Goal: Information Seeking & Learning: Learn about a topic

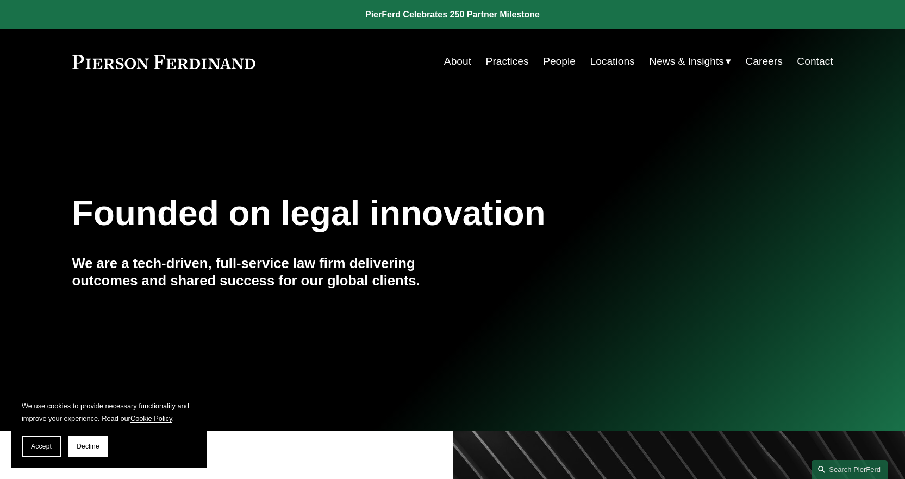
click at [459, 65] on link "About" at bounding box center [457, 61] width 27 height 21
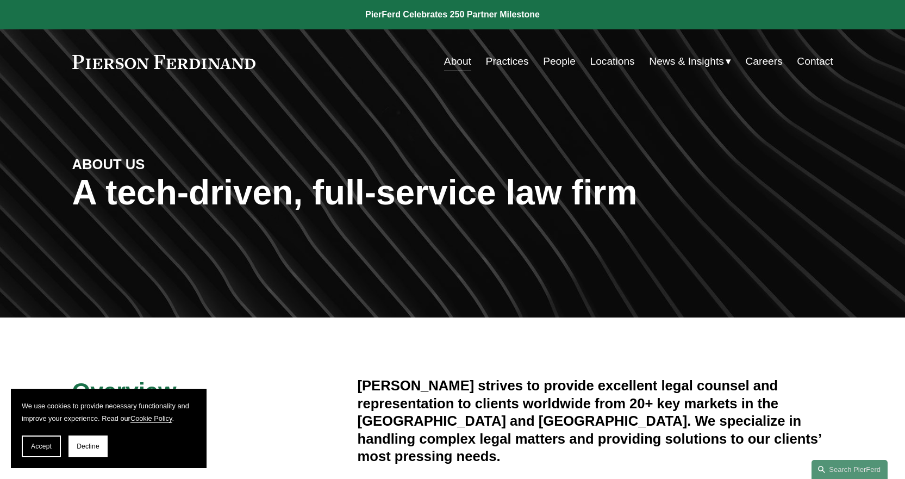
click at [545, 59] on link "People" at bounding box center [559, 61] width 33 height 21
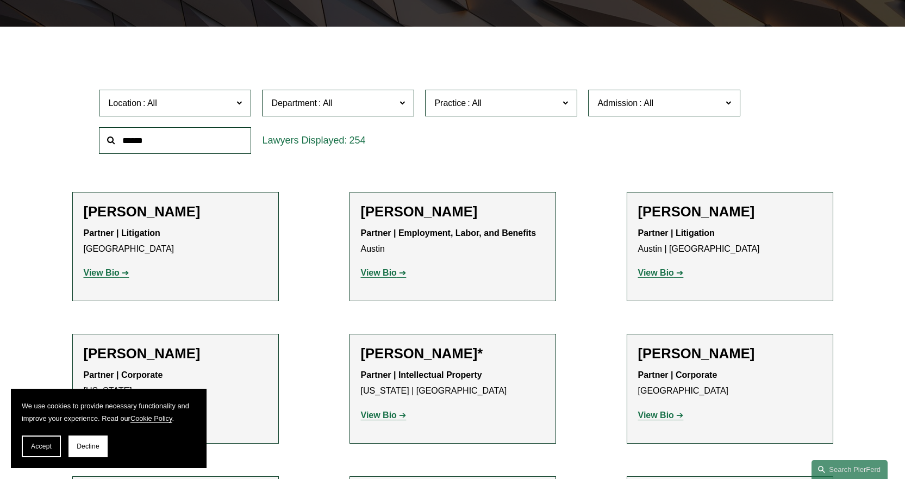
scroll to position [380, 0]
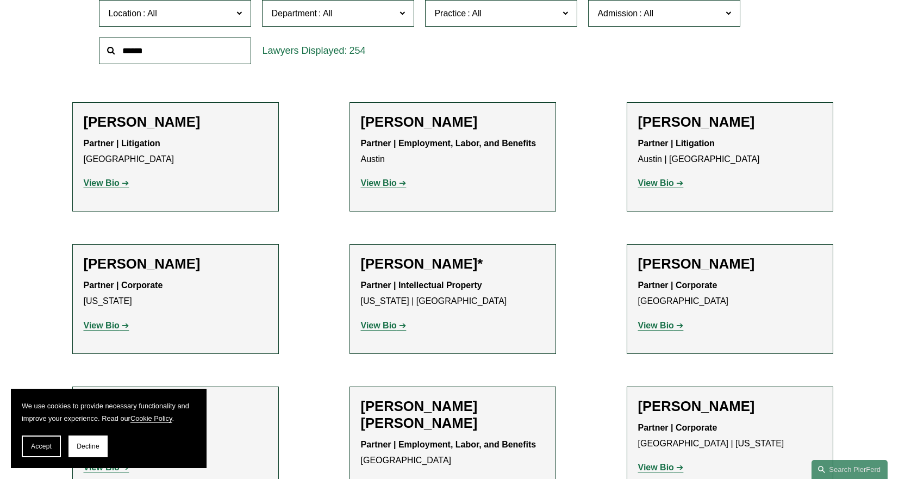
click at [650, 321] on strong "View Bio" at bounding box center [656, 325] width 36 height 9
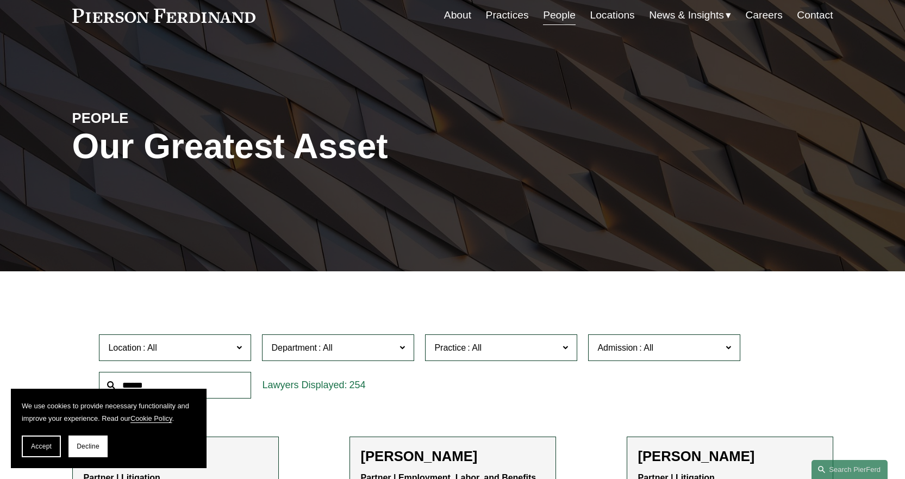
scroll to position [0, 0]
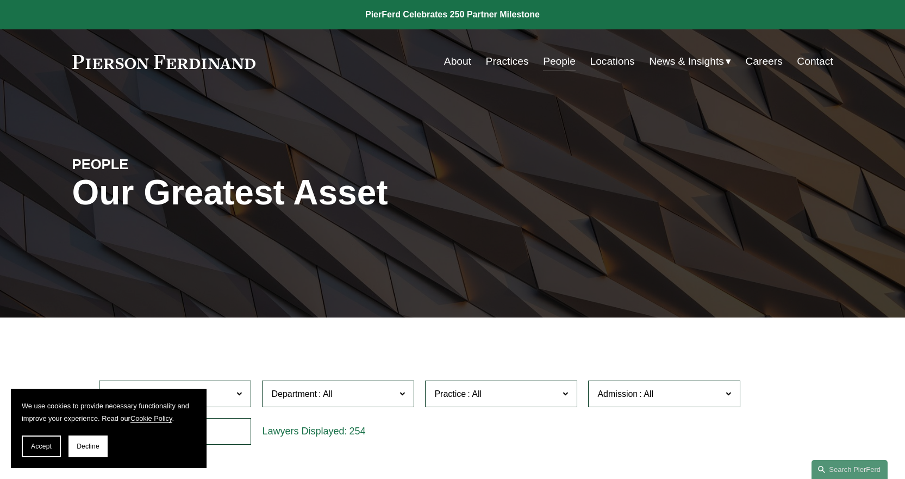
click at [495, 63] on link "Practices" at bounding box center [507, 61] width 43 height 21
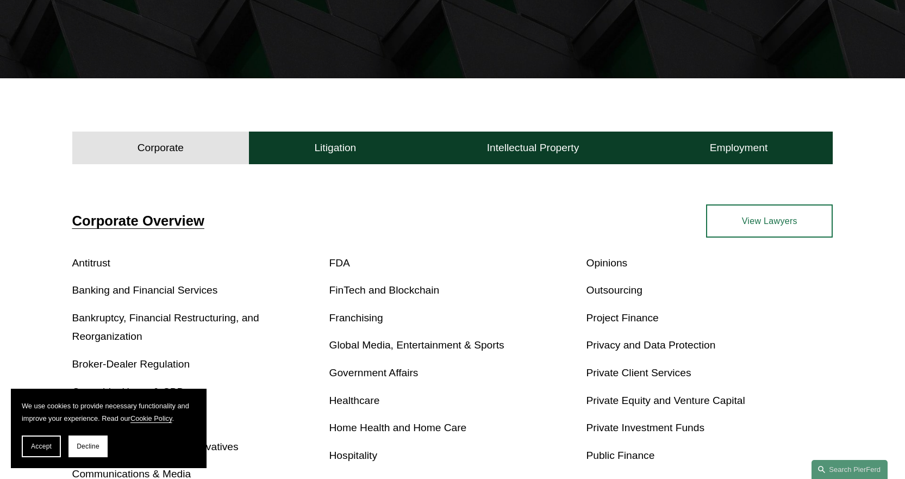
scroll to position [326, 0]
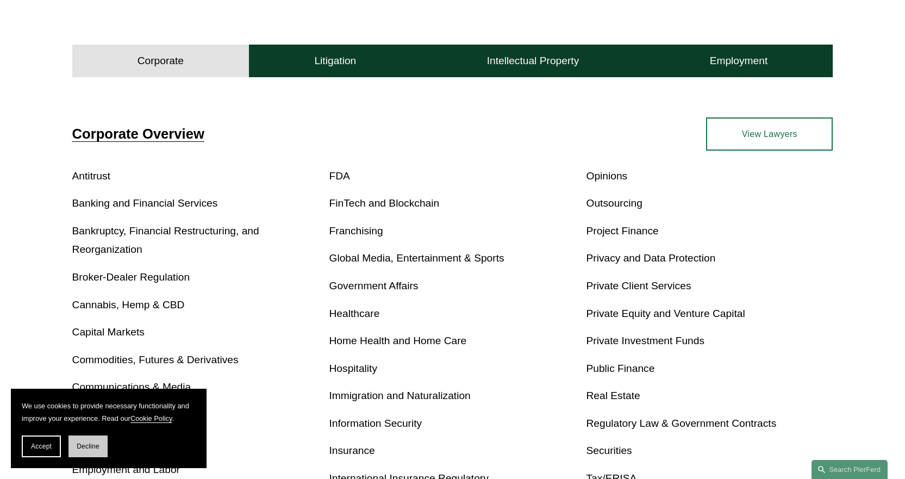
click at [84, 444] on span "Decline" at bounding box center [88, 446] width 23 height 8
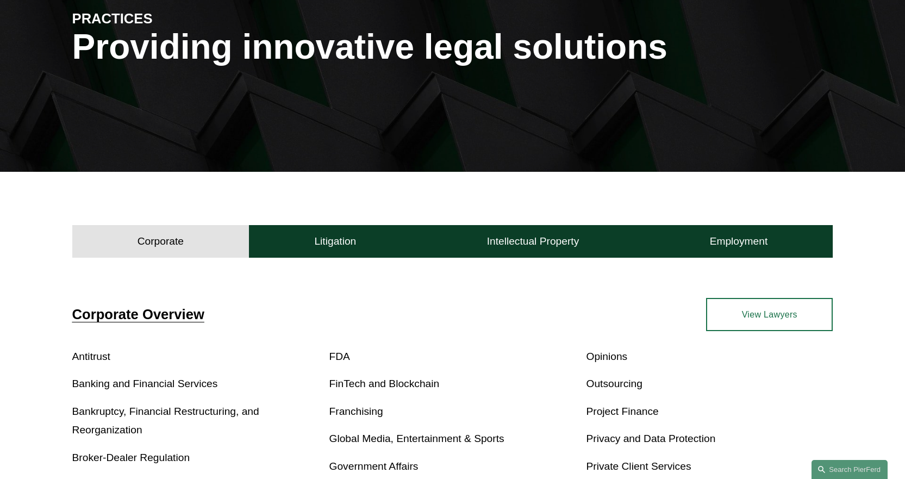
scroll to position [0, 0]
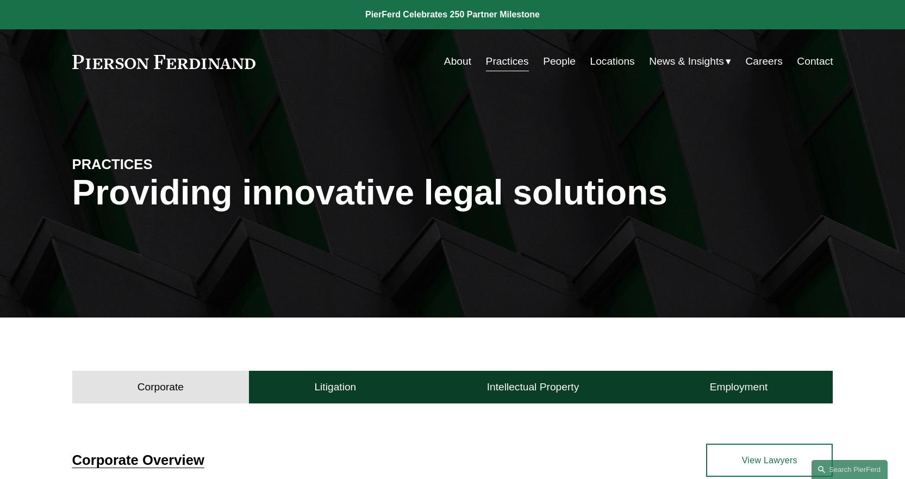
click at [559, 60] on link "People" at bounding box center [559, 61] width 33 height 21
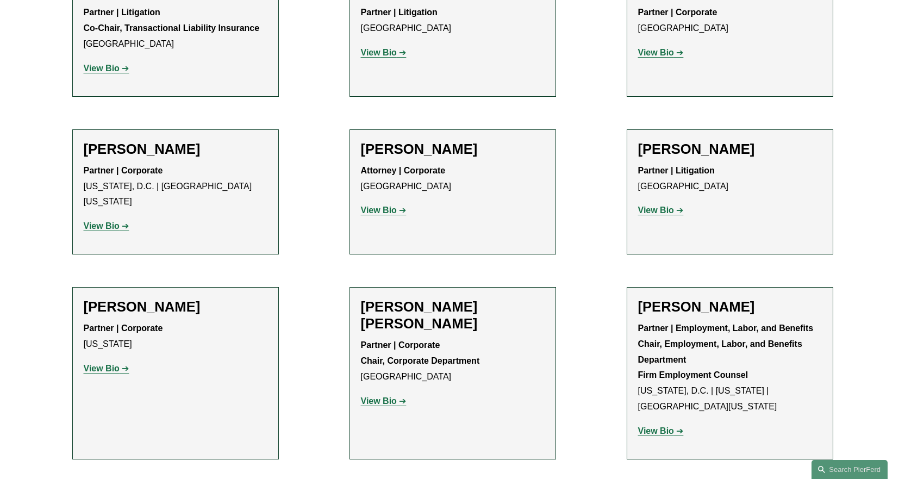
scroll to position [3914, 0]
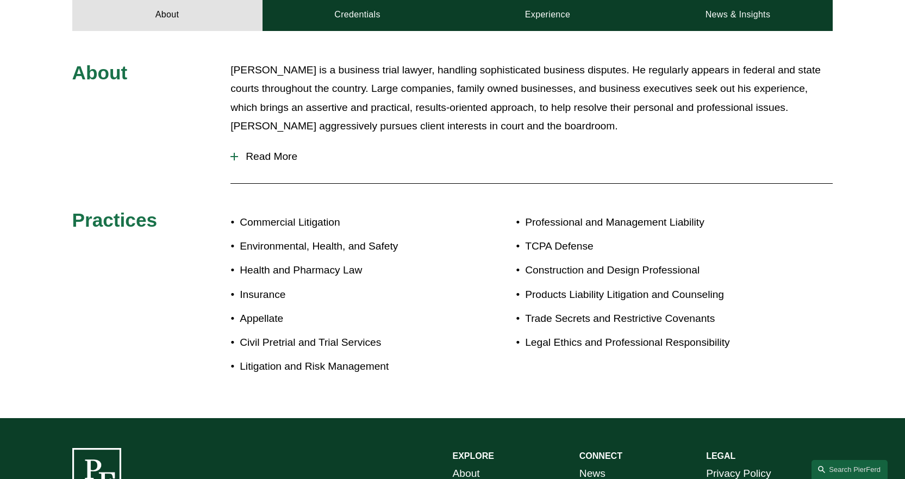
scroll to position [272, 0]
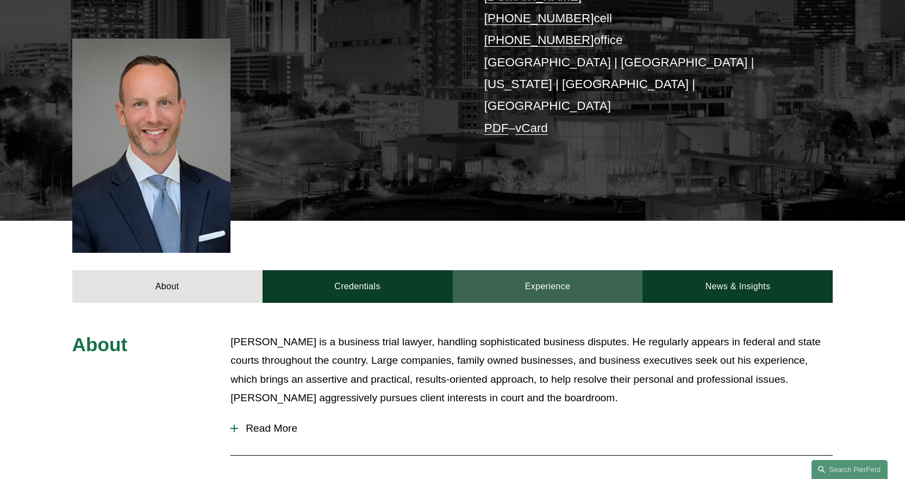
click at [546, 270] on link "Experience" at bounding box center [548, 286] width 190 height 33
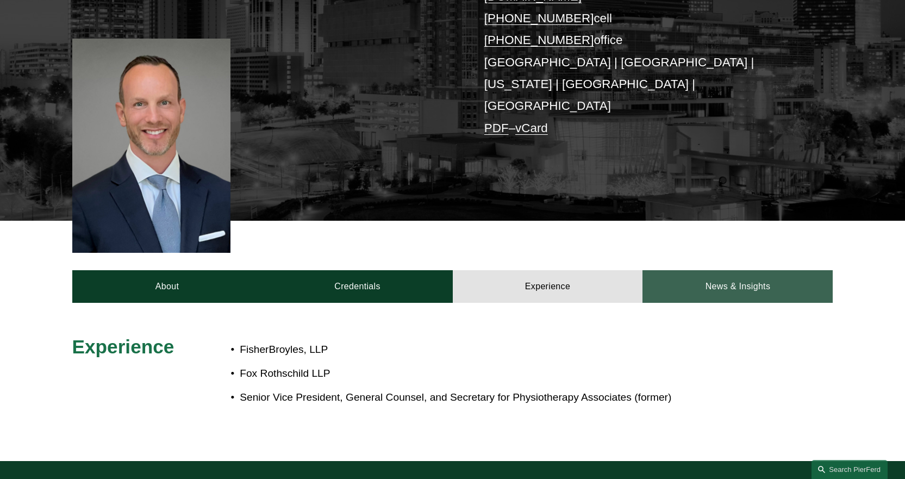
click at [723, 270] on link "News & Insights" at bounding box center [737, 286] width 190 height 33
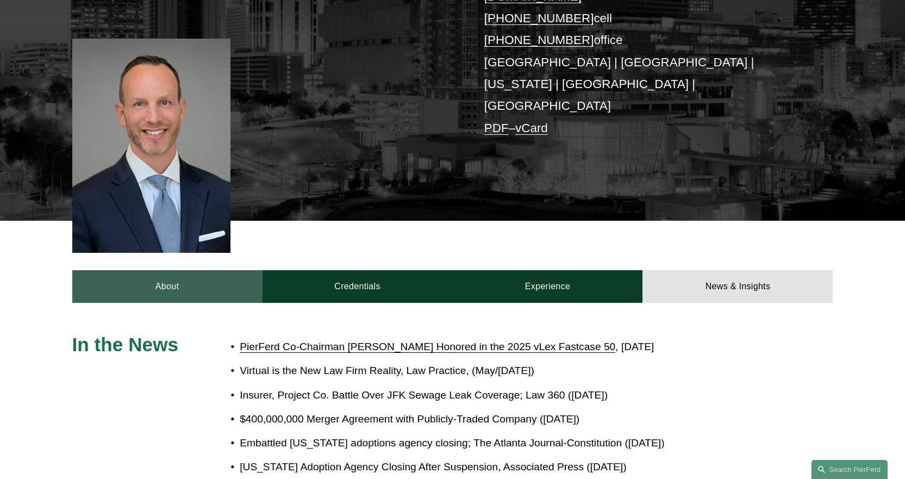
click at [179, 270] on link "About" at bounding box center [167, 286] width 190 height 33
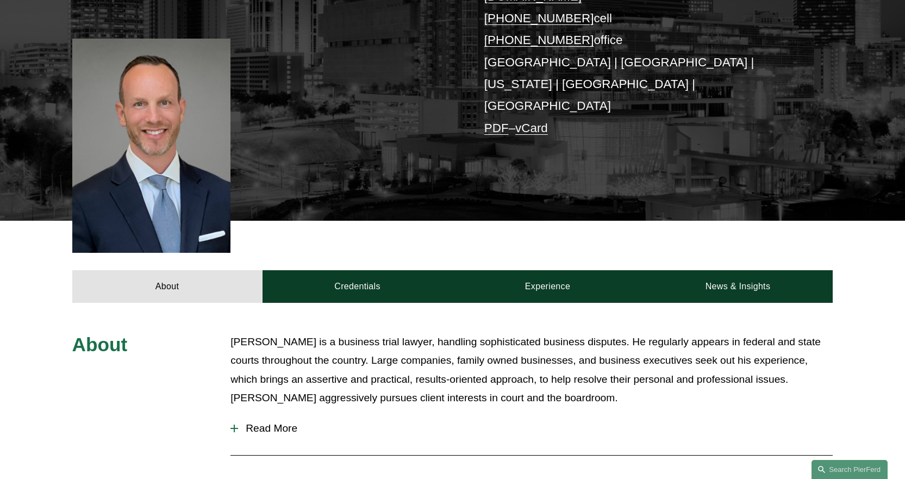
click at [294, 422] on span "Read More" at bounding box center [535, 428] width 595 height 12
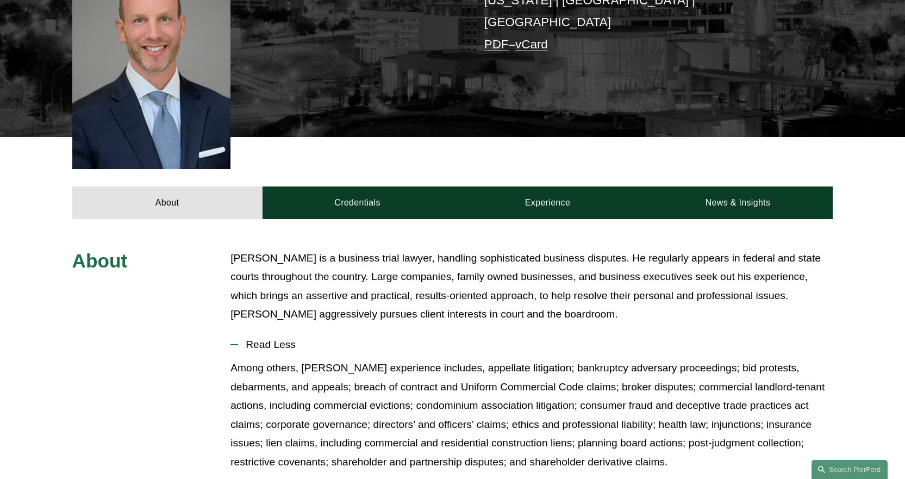
scroll to position [380, 0]
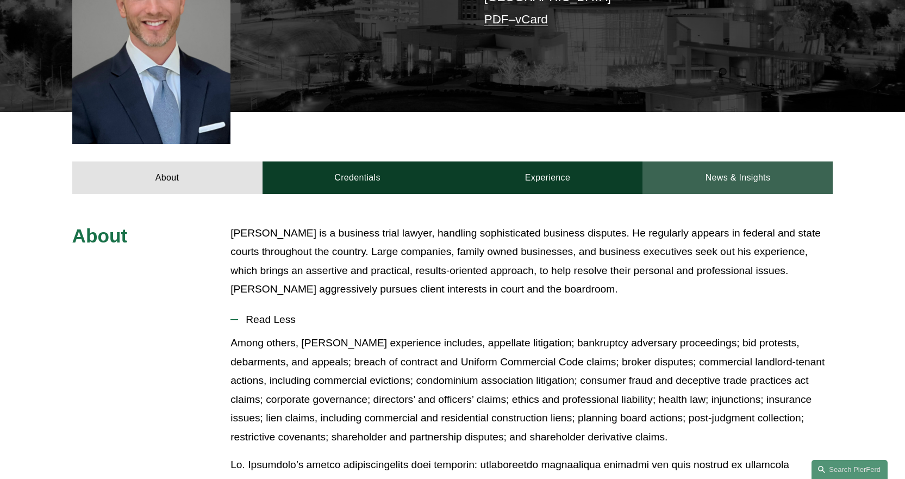
click at [714, 161] on link "News & Insights" at bounding box center [737, 177] width 190 height 33
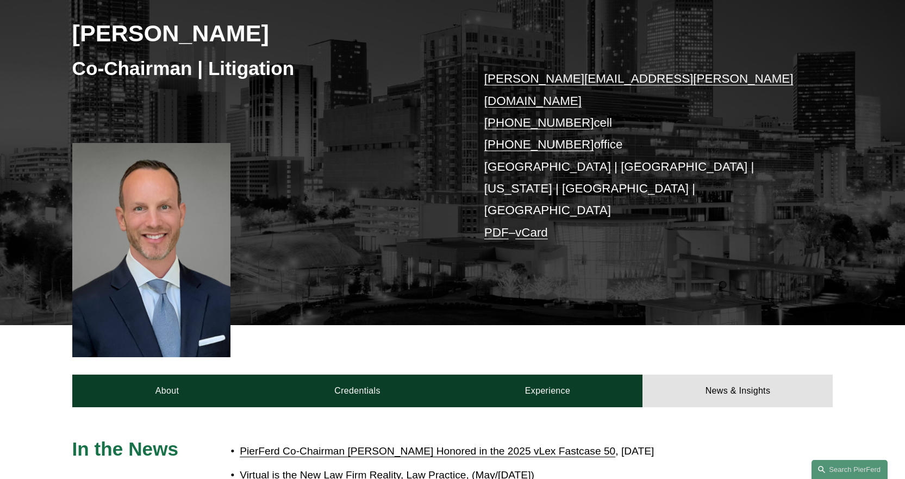
scroll to position [163, 0]
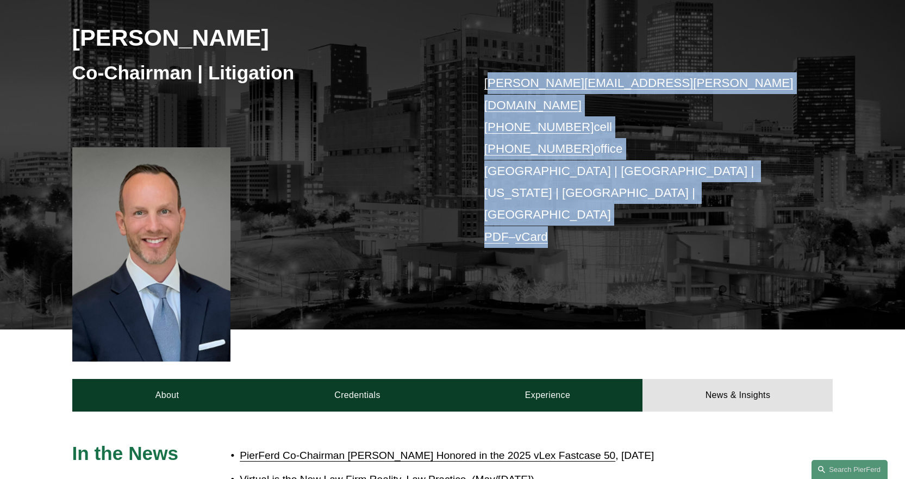
drag, startPoint x: 560, startPoint y: 169, endPoint x: 486, endPoint y: 80, distance: 115.0
click at [486, 80] on p "joel.ferdinand@pierferd.com +1.404.640.6952 cell +1.770.759.2254 office Atlanta…" at bounding box center [642, 160] width 317 height 176
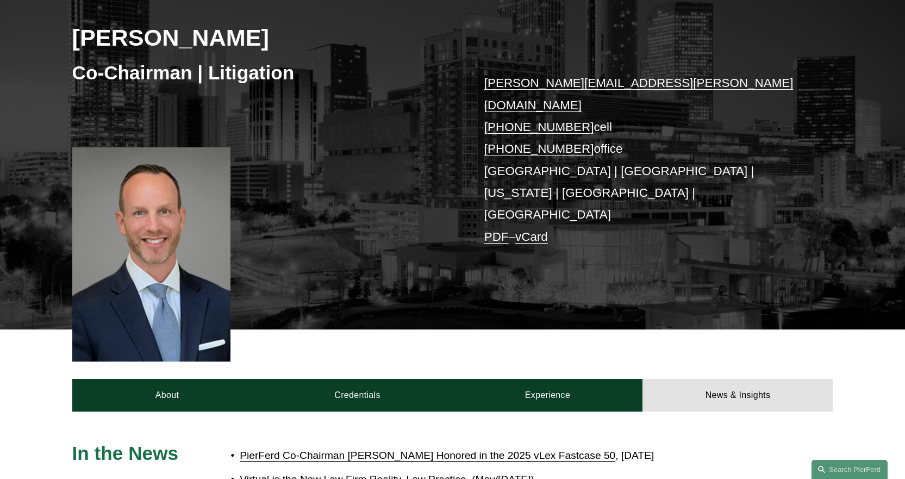
click at [450, 89] on div "Co-Chairman | Litigation" at bounding box center [262, 72] width 380 height 33
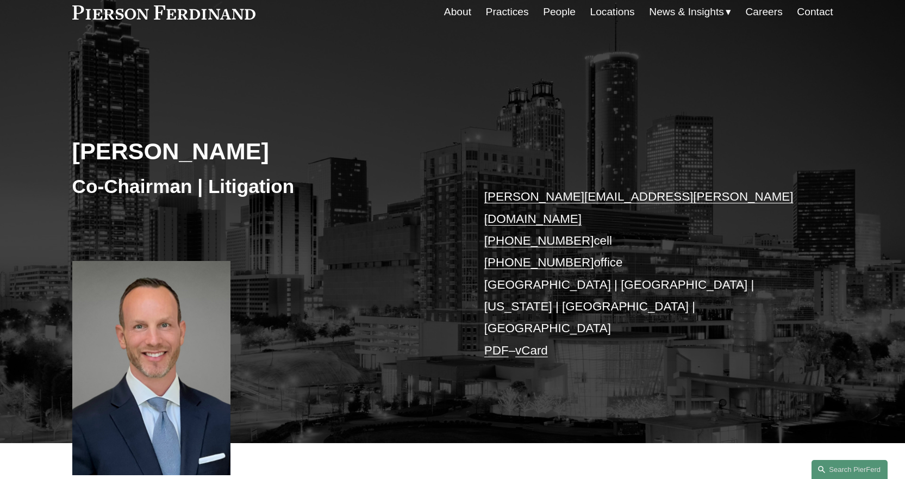
scroll to position [0, 0]
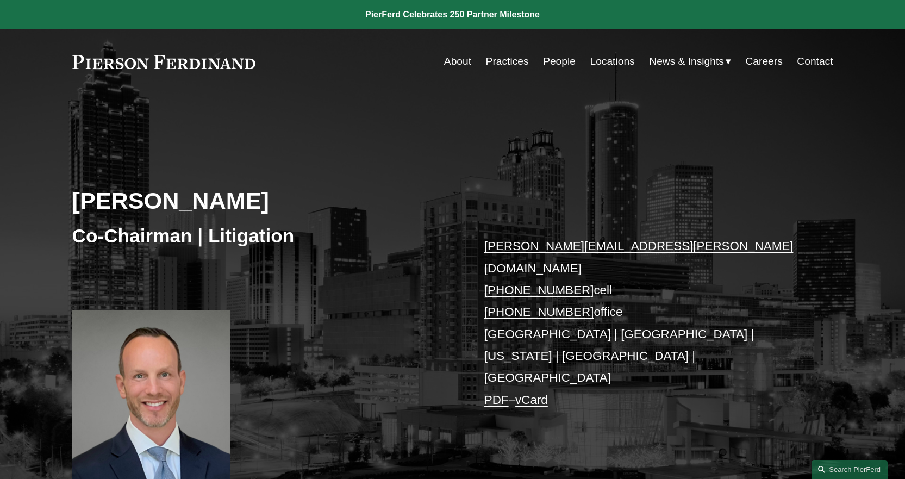
click at [563, 56] on link "People" at bounding box center [559, 61] width 33 height 21
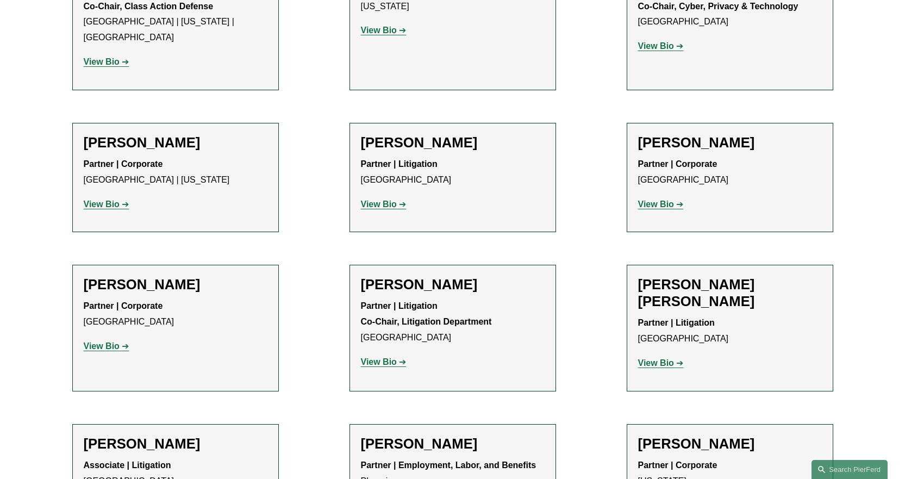
scroll to position [9404, 0]
